Goal: Navigation & Orientation: Understand site structure

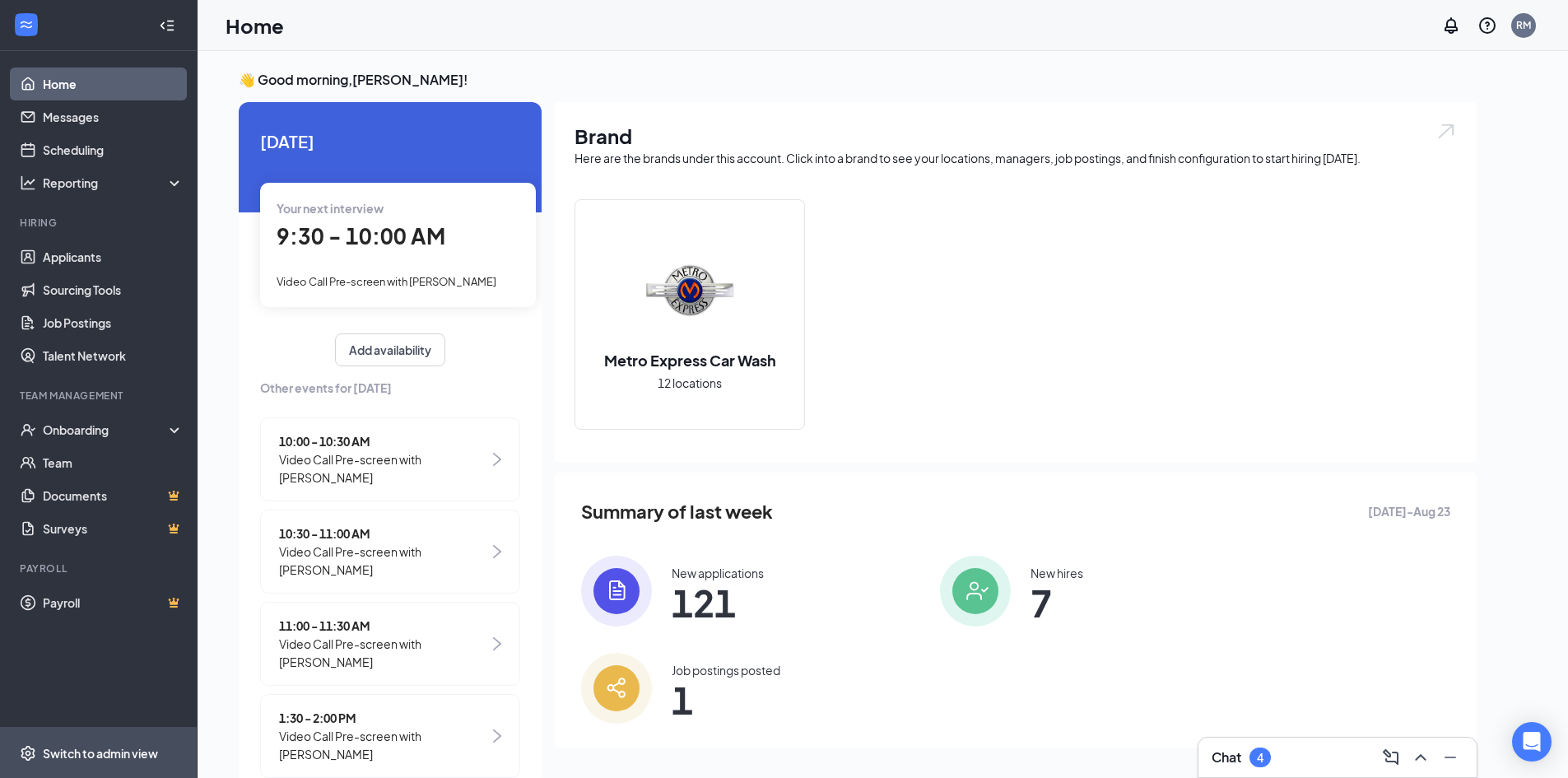
click at [117, 762] on span "Switch to admin view" at bounding box center [112, 753] width 141 height 50
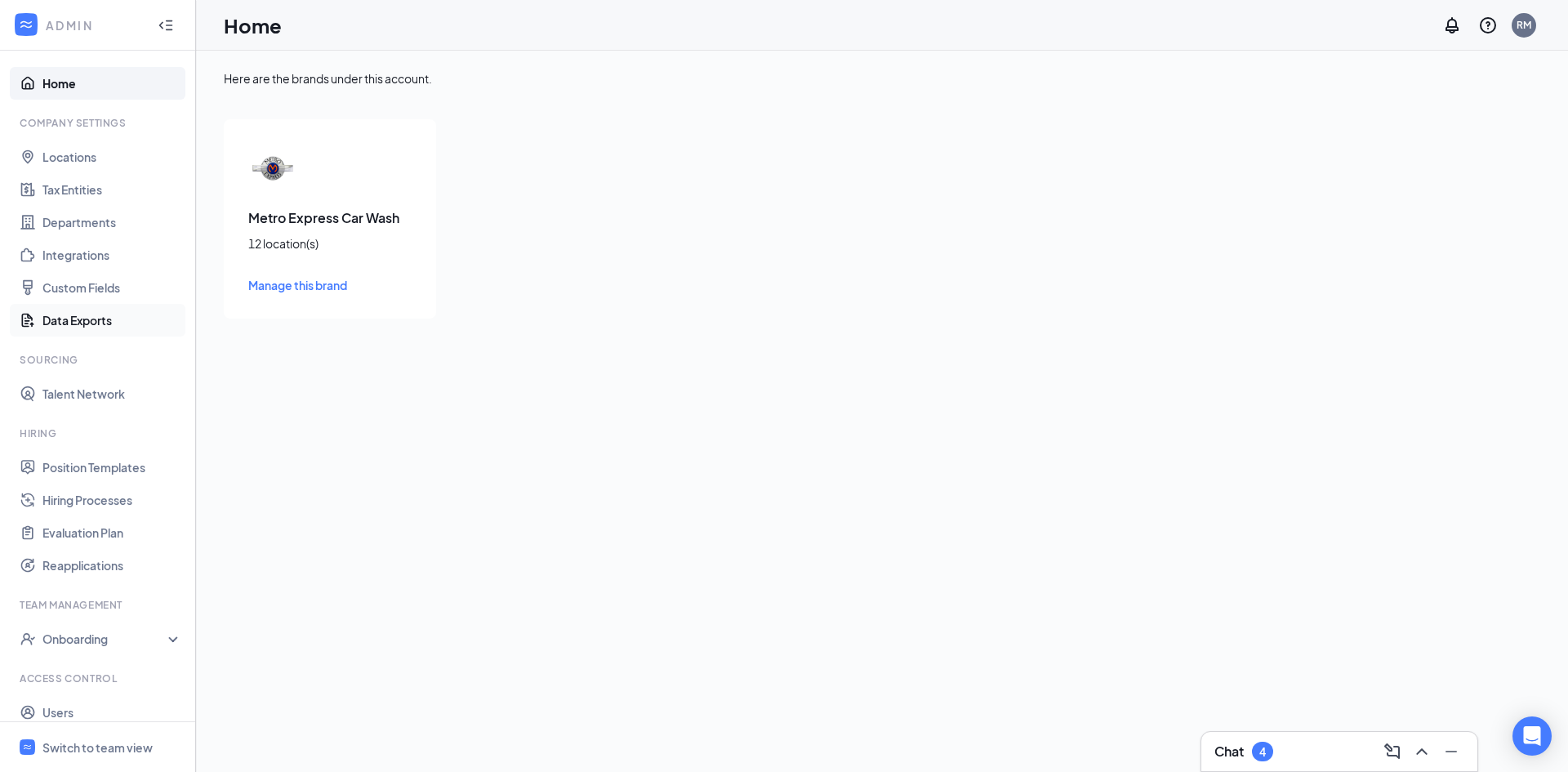
click at [110, 319] on link "Data Exports" at bounding box center [112, 320] width 140 height 33
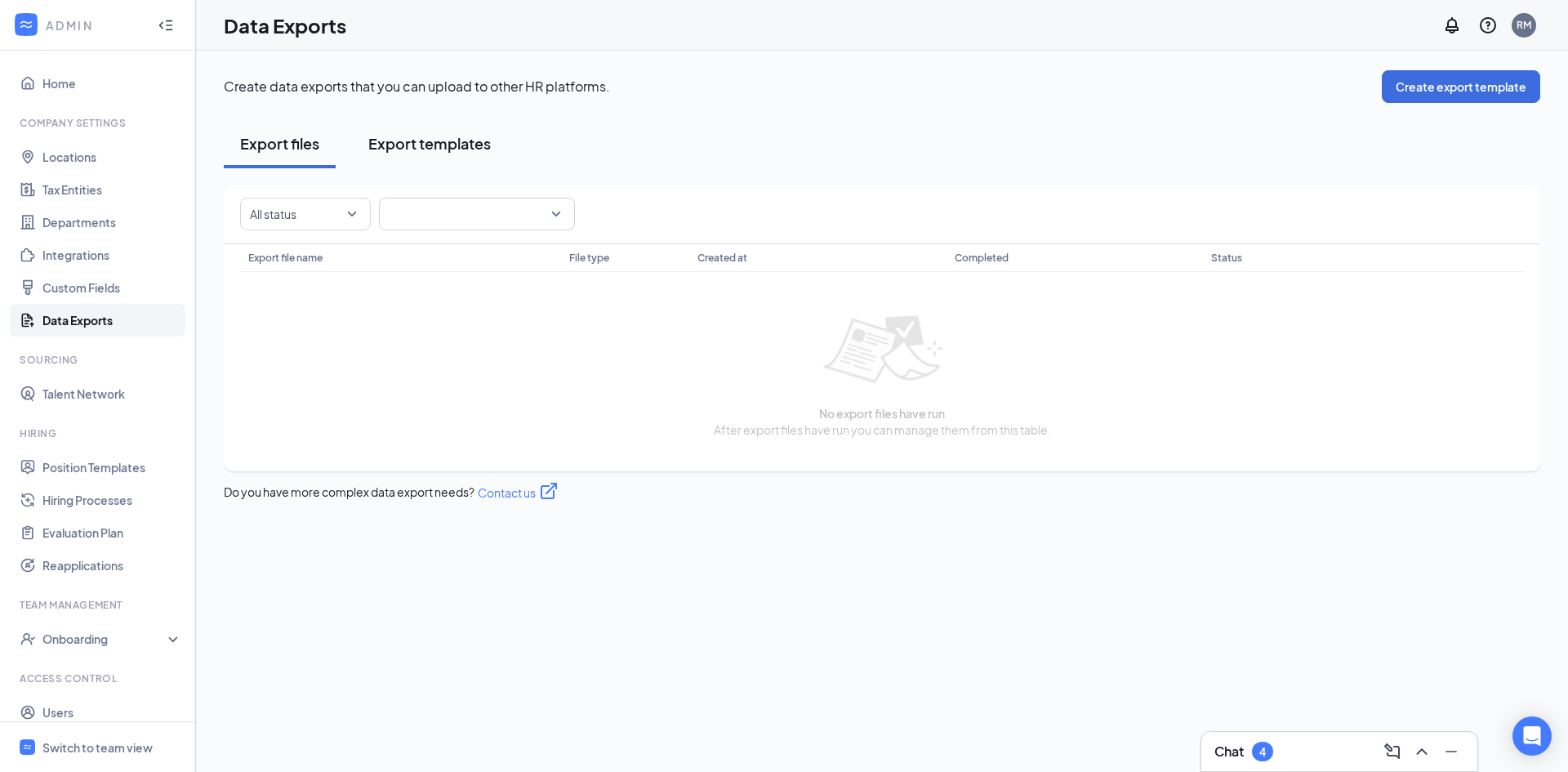
click at [410, 149] on div "Export templates" at bounding box center [429, 143] width 123 height 21
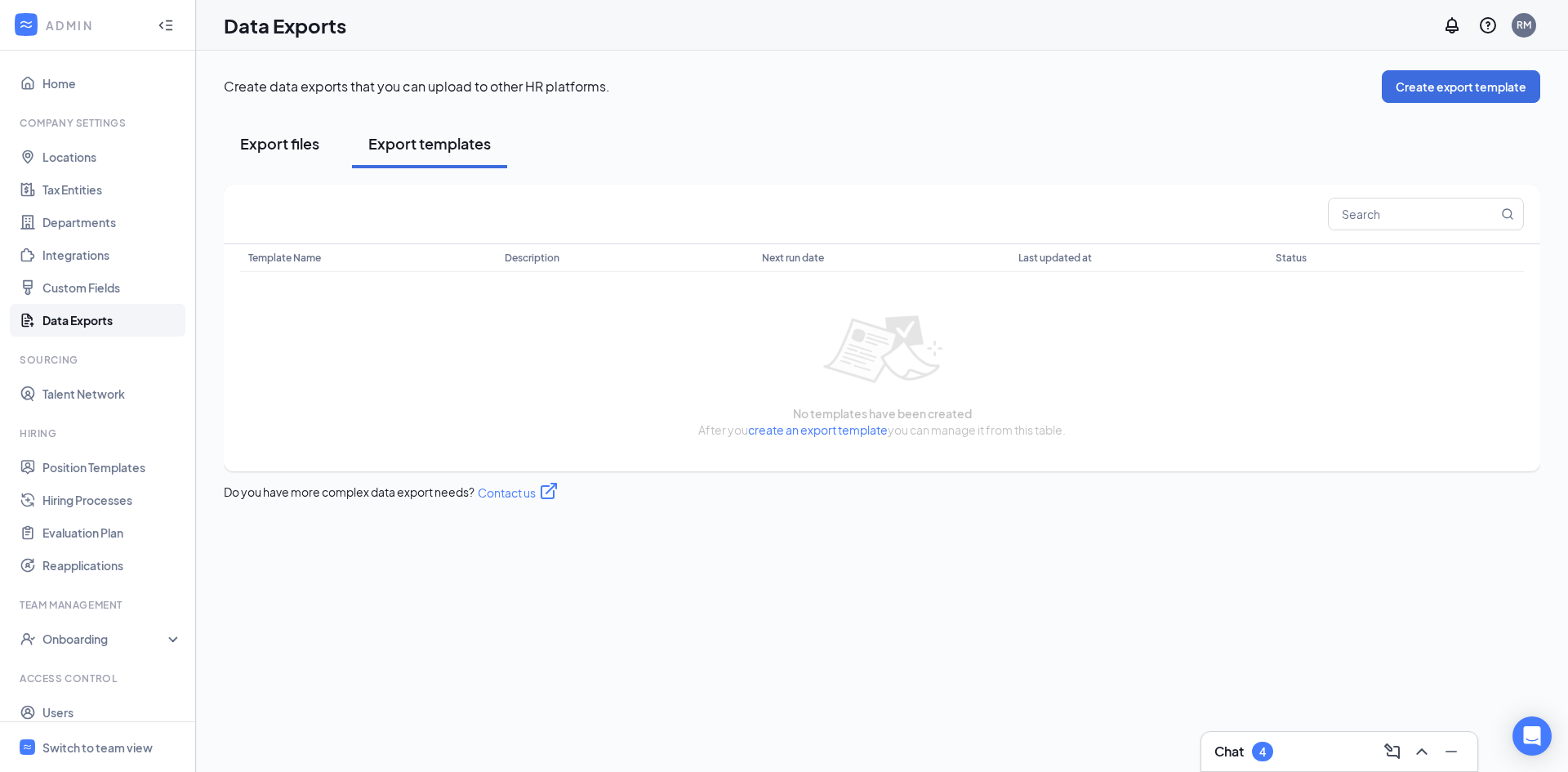
click at [280, 145] on div "Export files" at bounding box center [280, 143] width 79 height 21
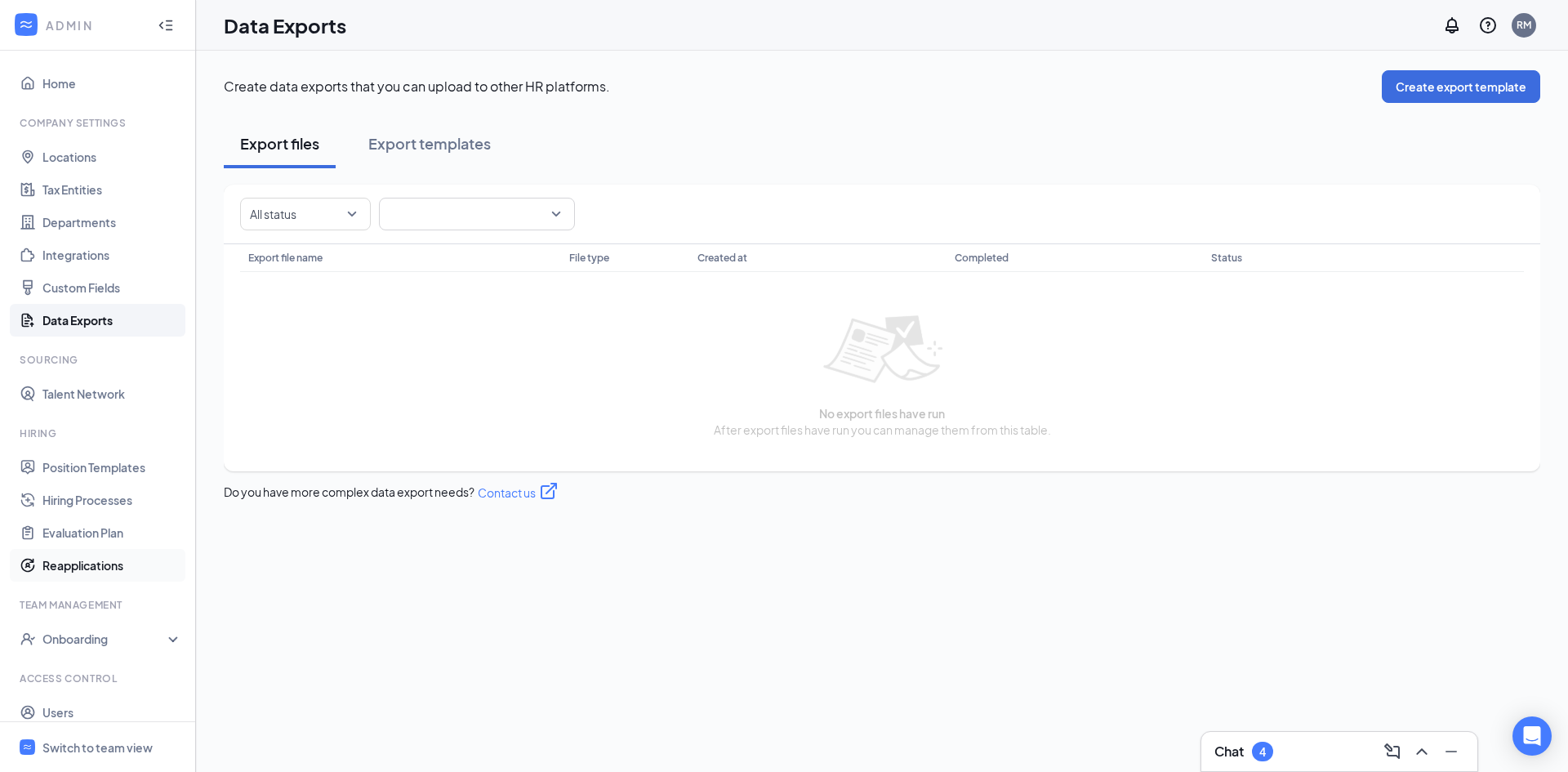
click at [91, 567] on link "Reapplications" at bounding box center [112, 565] width 140 height 33
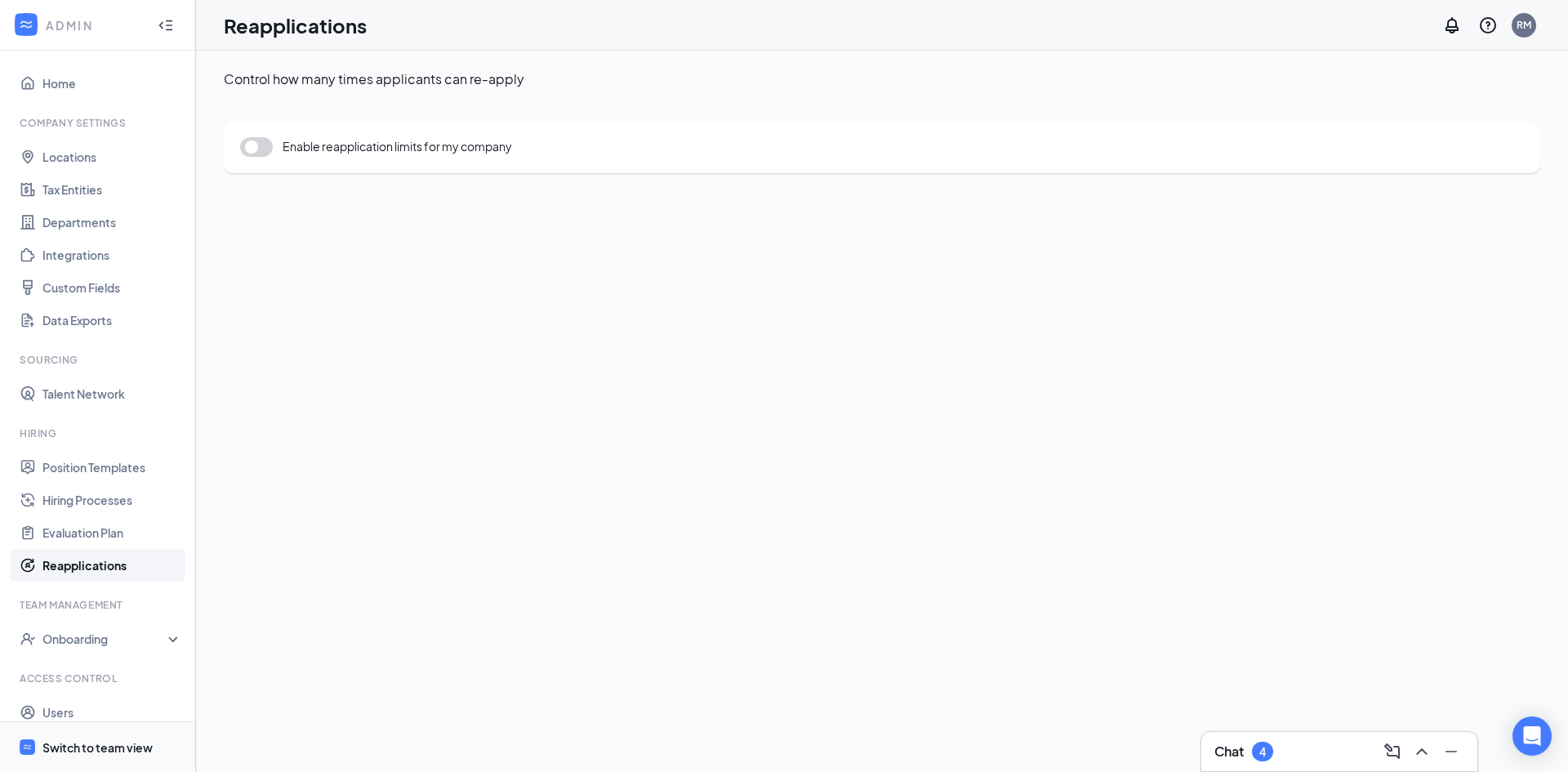
click at [132, 749] on div "Switch to team view" at bounding box center [97, 747] width 110 height 16
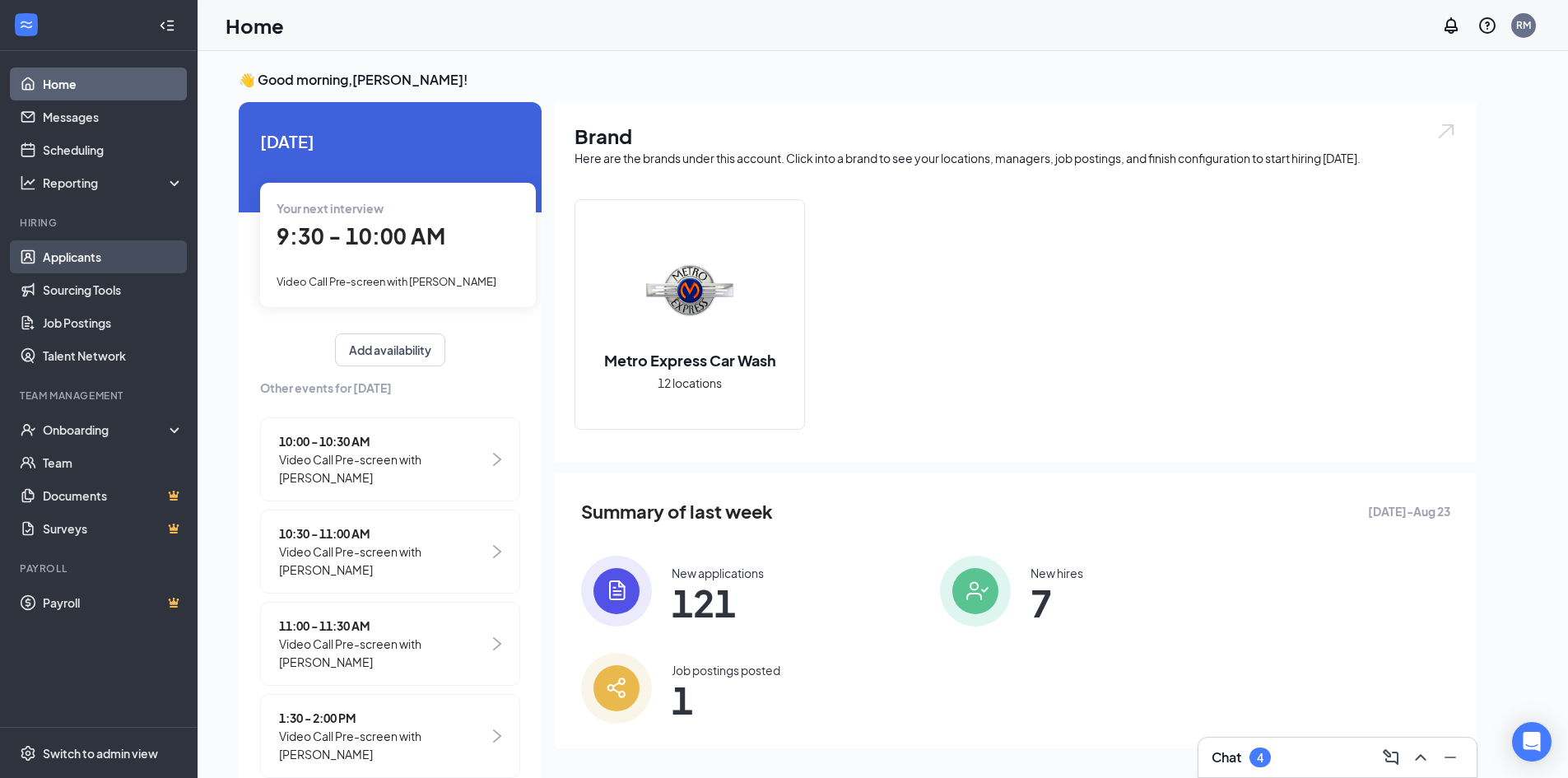
click at [75, 259] on link "Applicants" at bounding box center [112, 257] width 141 height 33
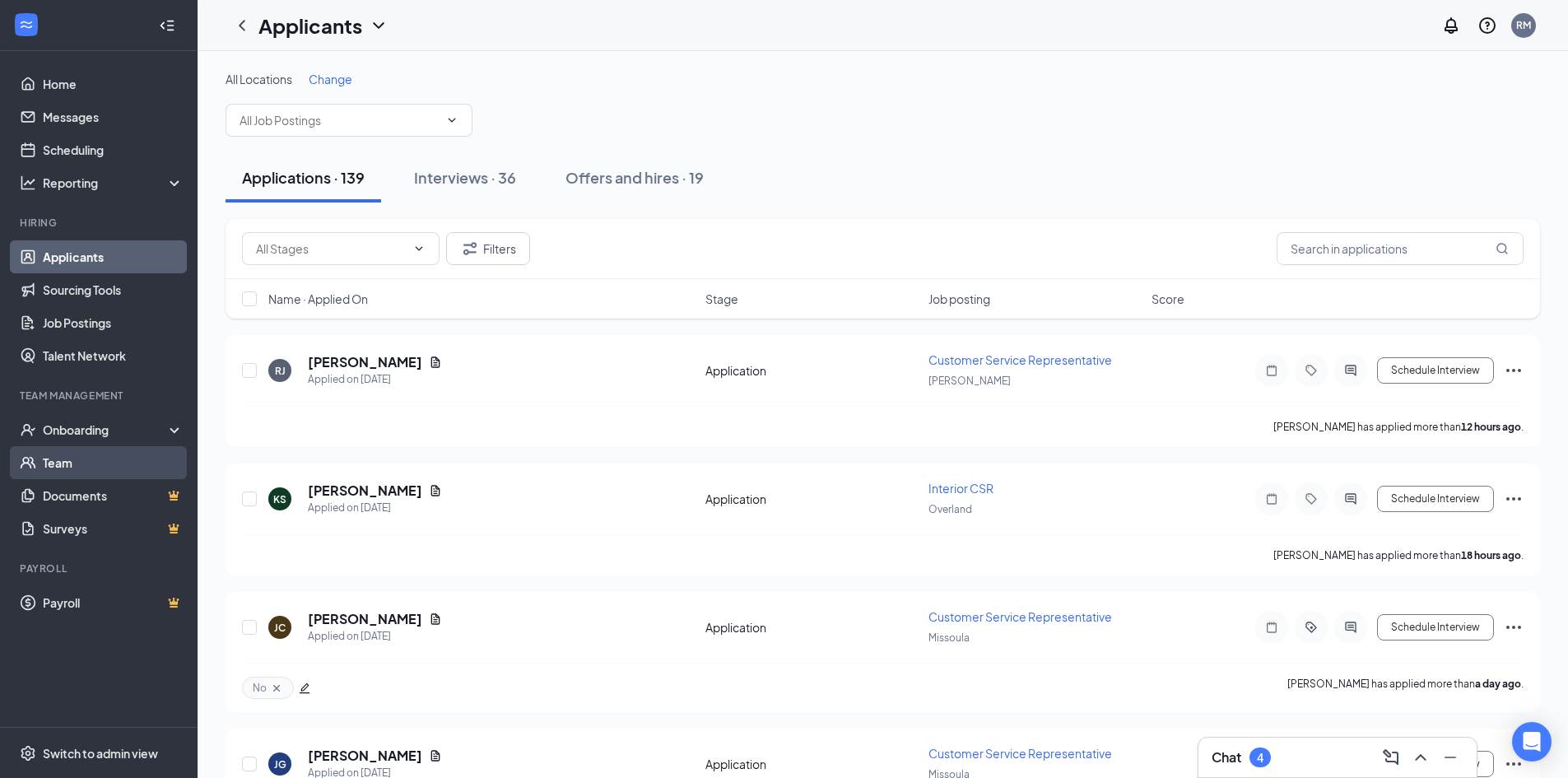
click at [82, 460] on link "Team" at bounding box center [112, 462] width 141 height 33
